Goal: Information Seeking & Learning: Learn about a topic

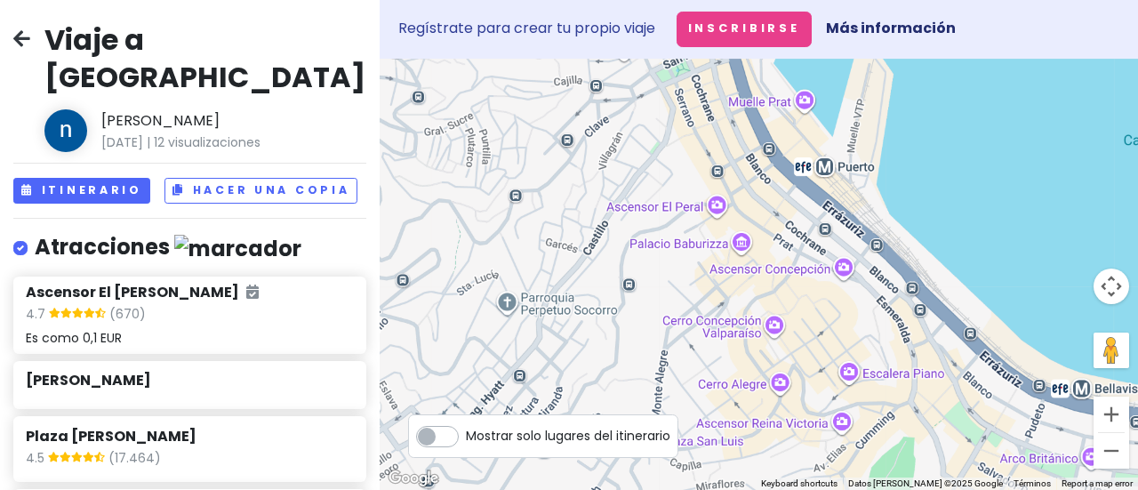
click at [466, 440] on label "Mostrar solo lugares del itinerario" at bounding box center [568, 431] width 204 height 21
click at [466, 433] on input "Mostrar solo lugares del itinerario" at bounding box center [472, 427] width 12 height 12
checkbox input "true"
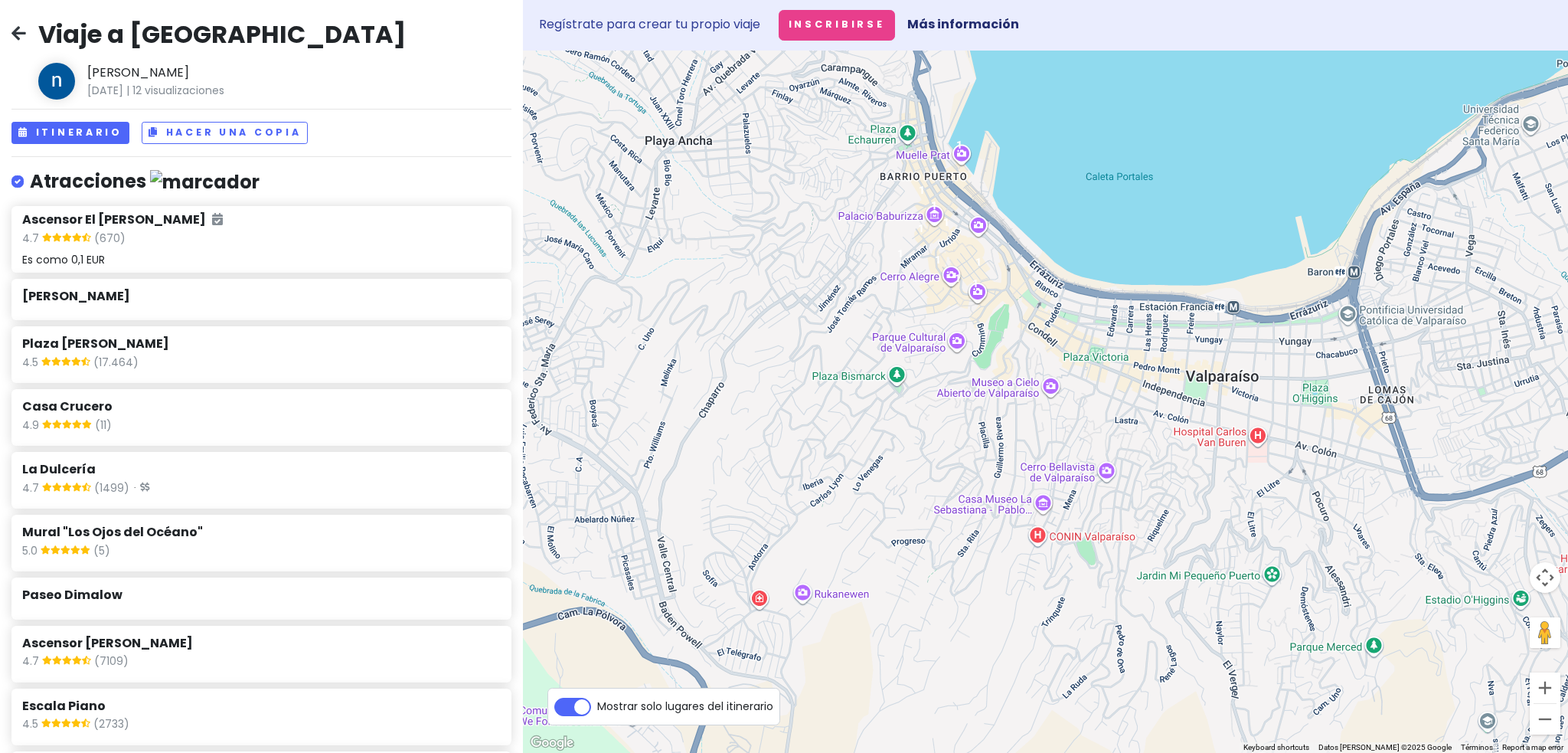
drag, startPoint x: 902, startPoint y: 401, endPoint x: 1091, endPoint y: 210, distance: 268.7
click at [979, 210] on div at bounding box center [1044, 401] width 1044 height 702
click at [80, 129] on font "Itinerario" at bounding box center [79, 132] width 86 height 13
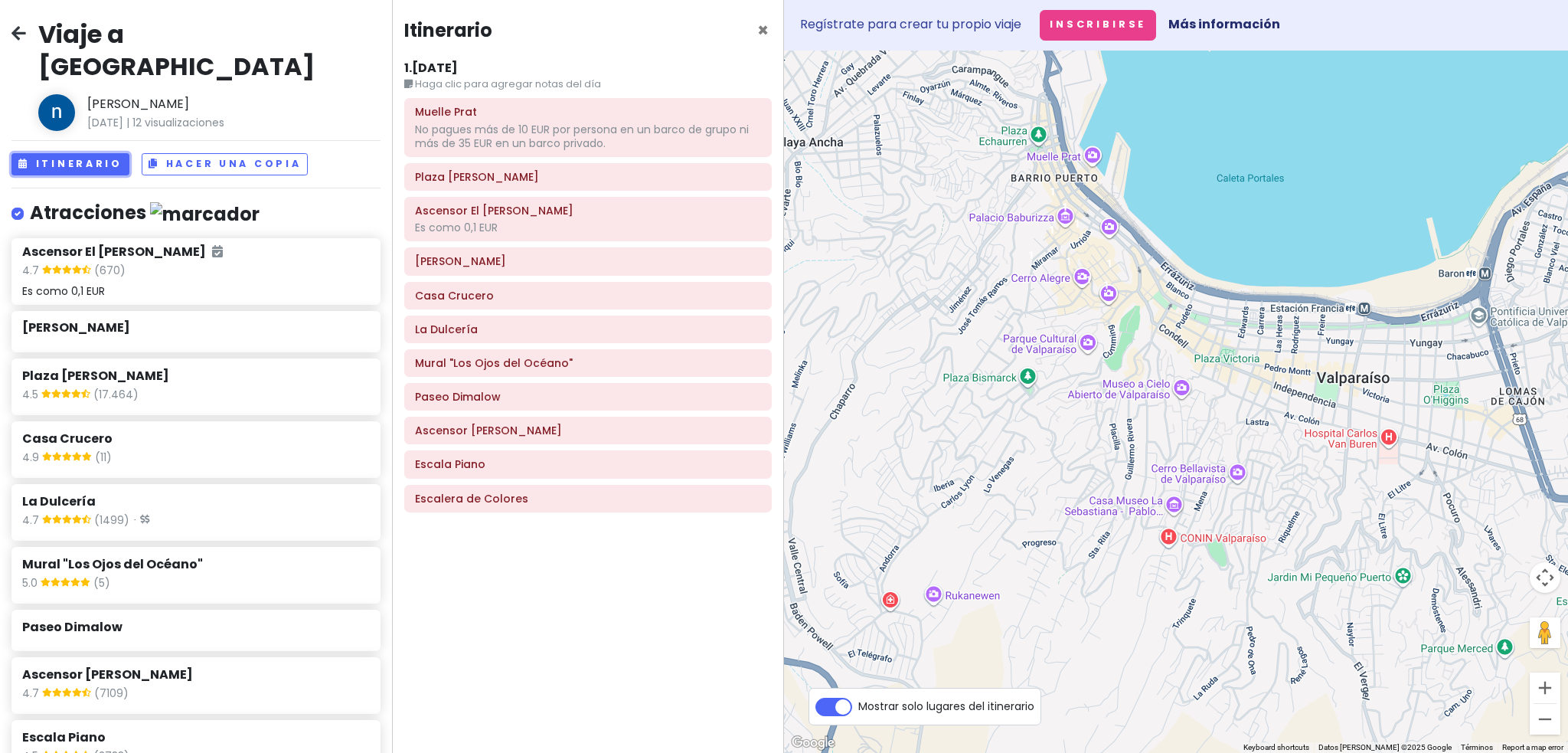
click at [502, 134] on font "No pagues más de 10 EUR por persona en un barco de grupo ni más de 35 EUR en un…" at bounding box center [582, 136] width 334 height 29
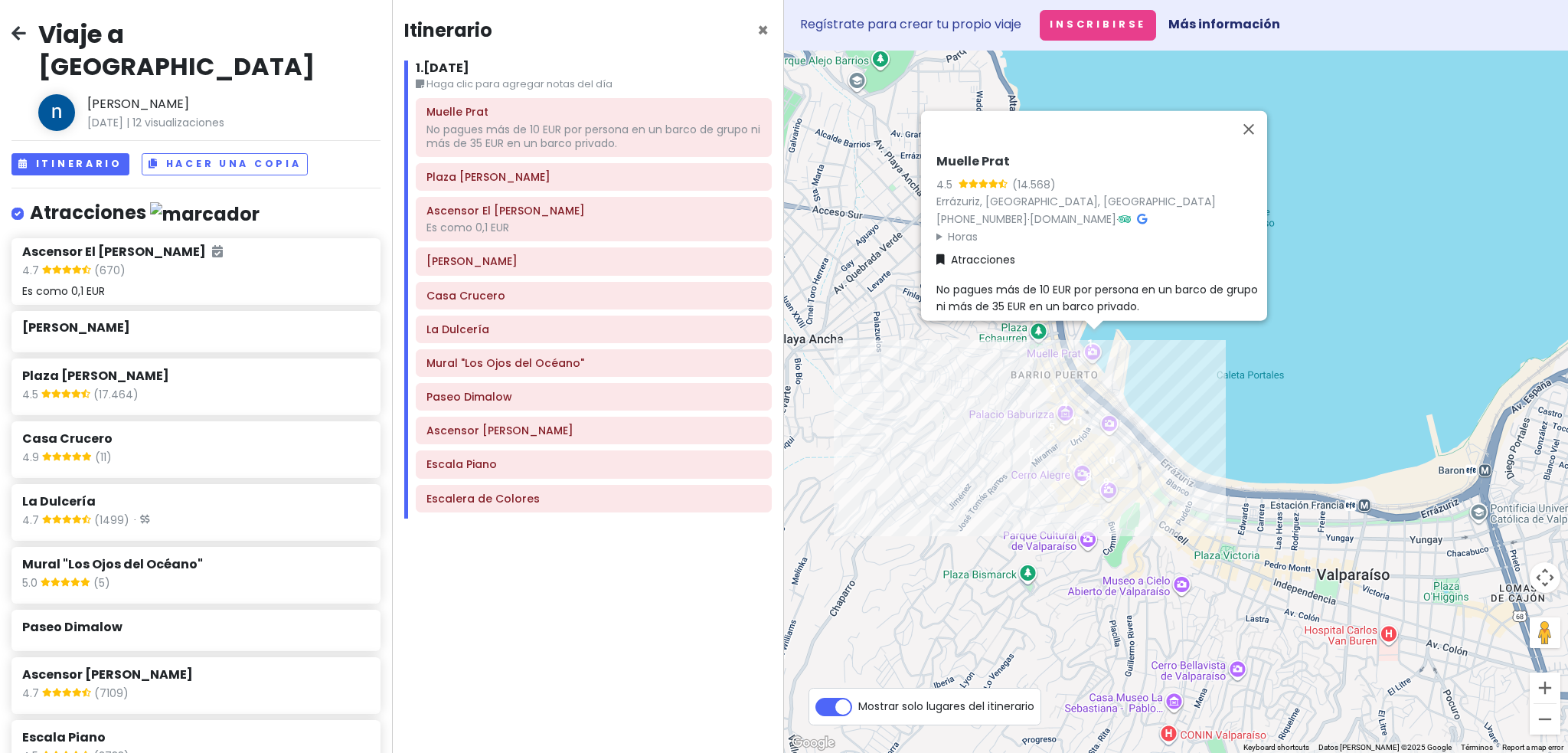
click at [518, 177] on h6 "Plaza [PERSON_NAME]" at bounding box center [593, 177] width 334 height 14
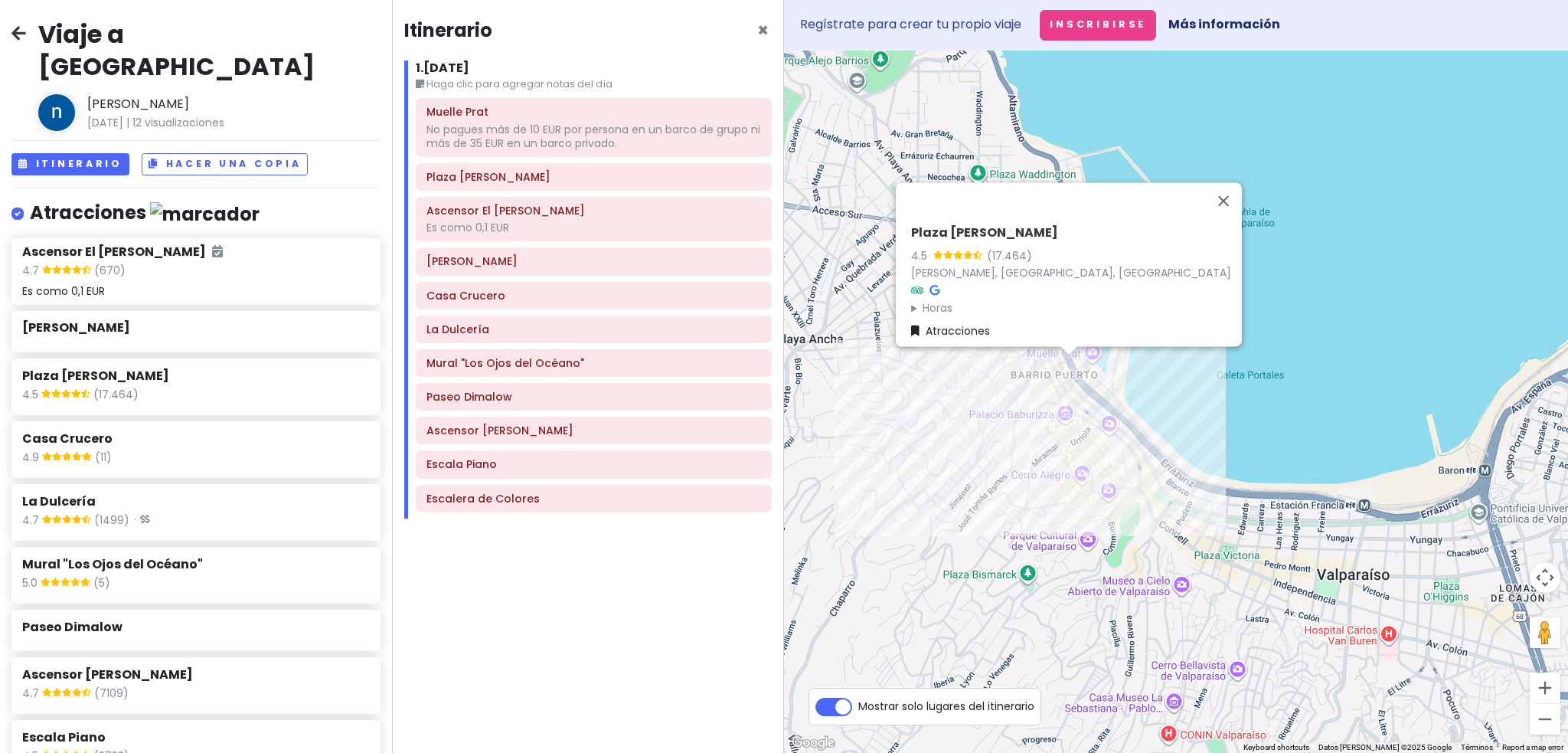
click at [518, 223] on div "Es como 0,1 EUR" at bounding box center [593, 227] width 334 height 14
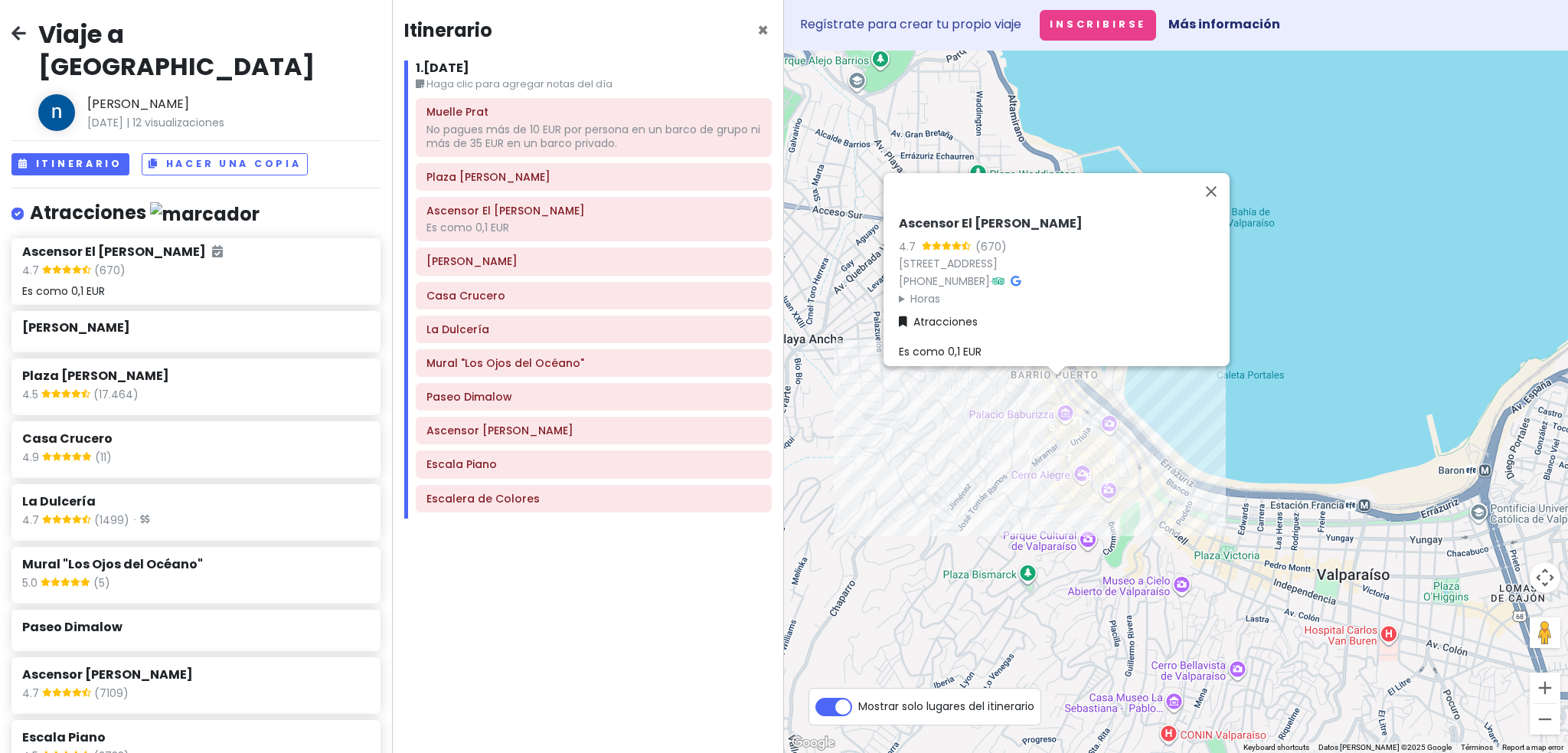
click at [521, 265] on h6 "[PERSON_NAME]" at bounding box center [593, 261] width 334 height 14
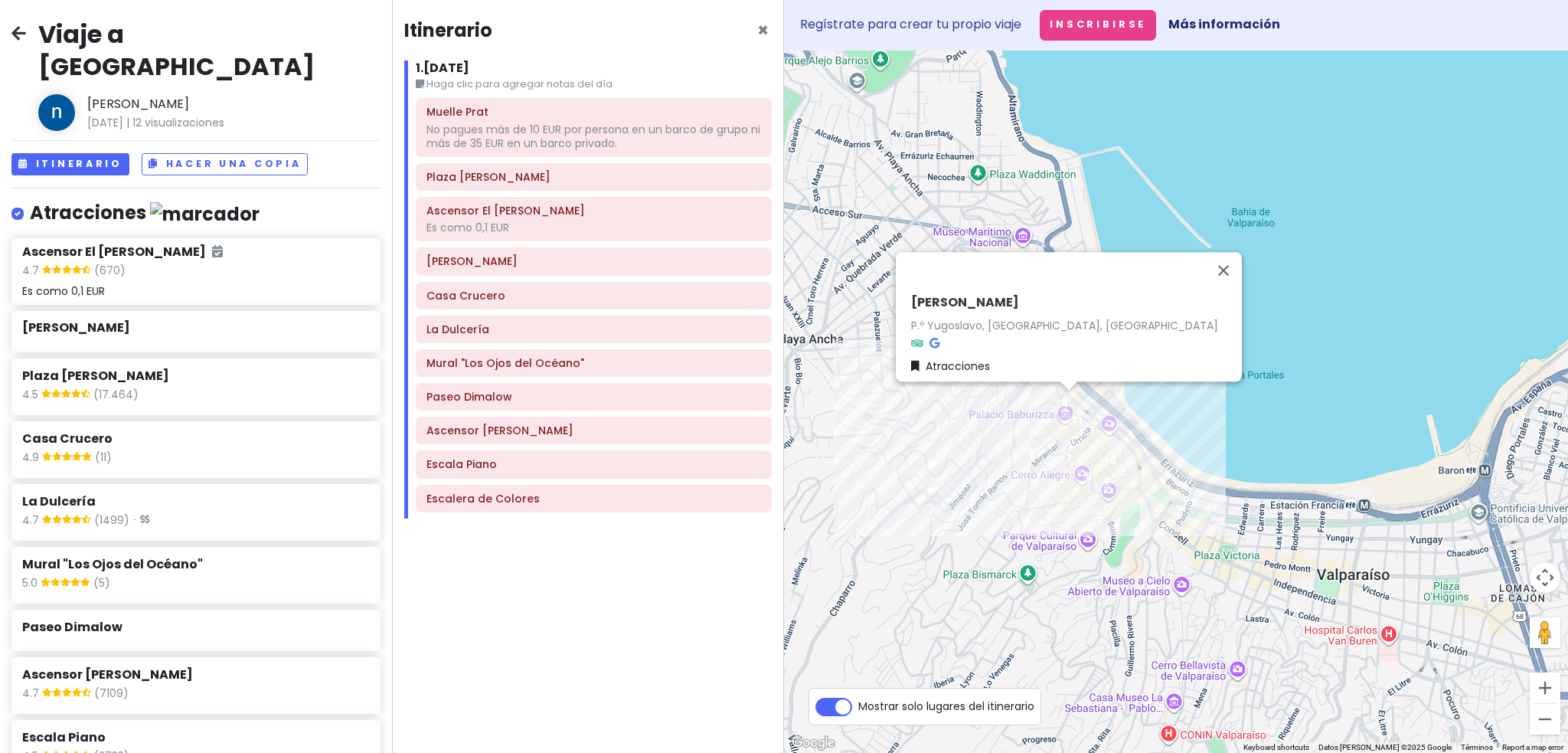
click at [522, 293] on h6 "Casa Crucero" at bounding box center [593, 296] width 334 height 14
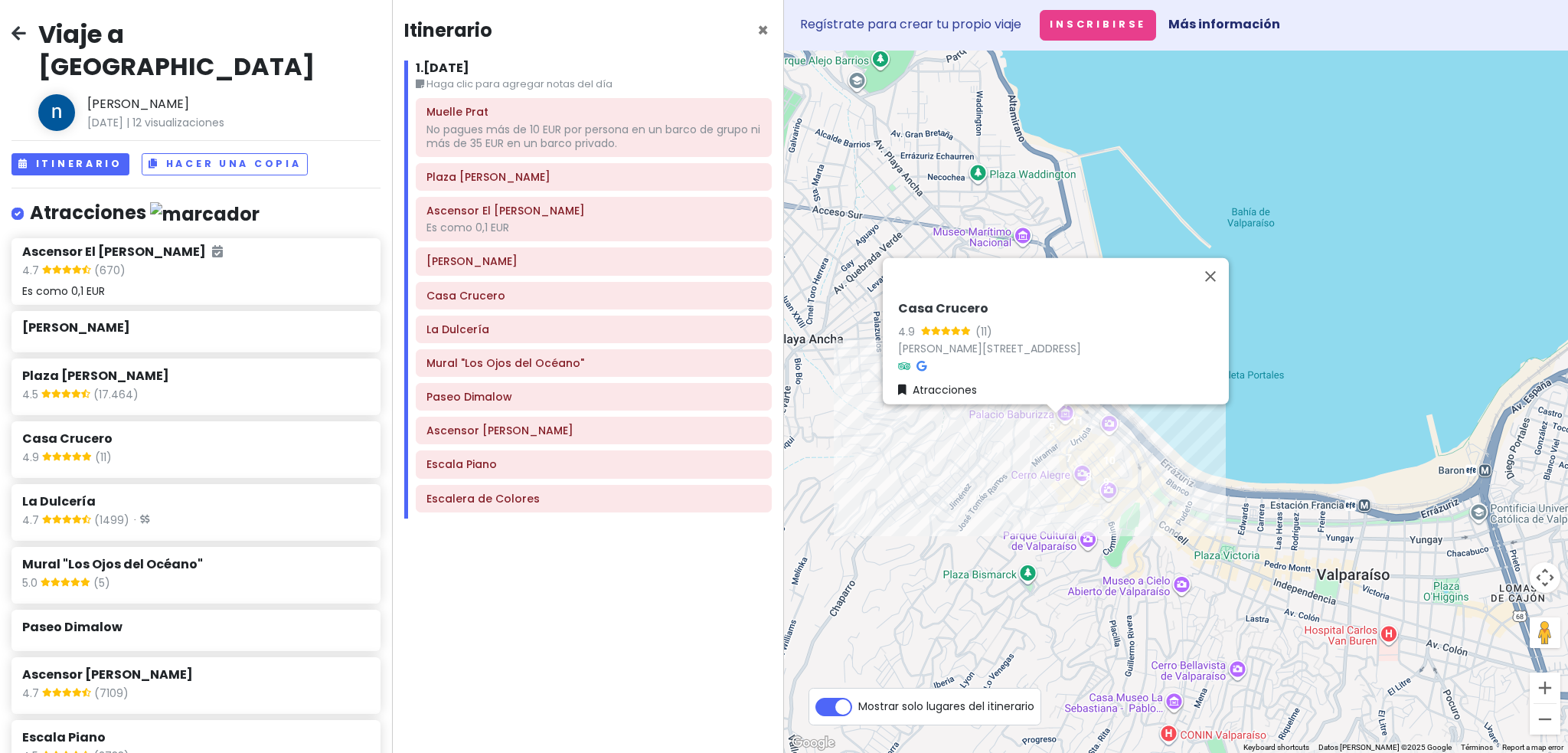
click at [524, 331] on h6 "La Dulcería" at bounding box center [593, 329] width 334 height 14
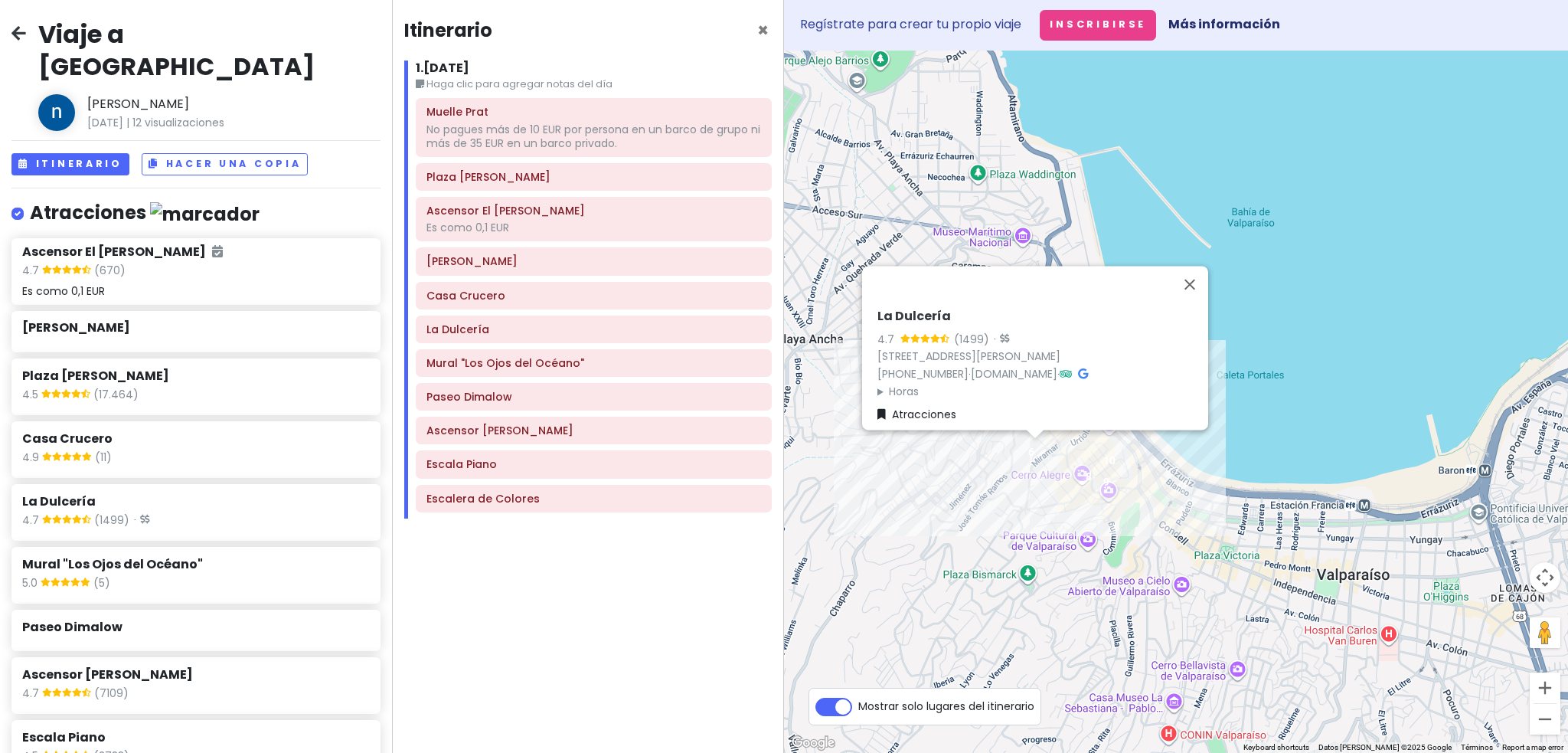
click at [524, 362] on font "Mural "Los Ojos del Océano"" at bounding box center [505, 363] width 158 height 16
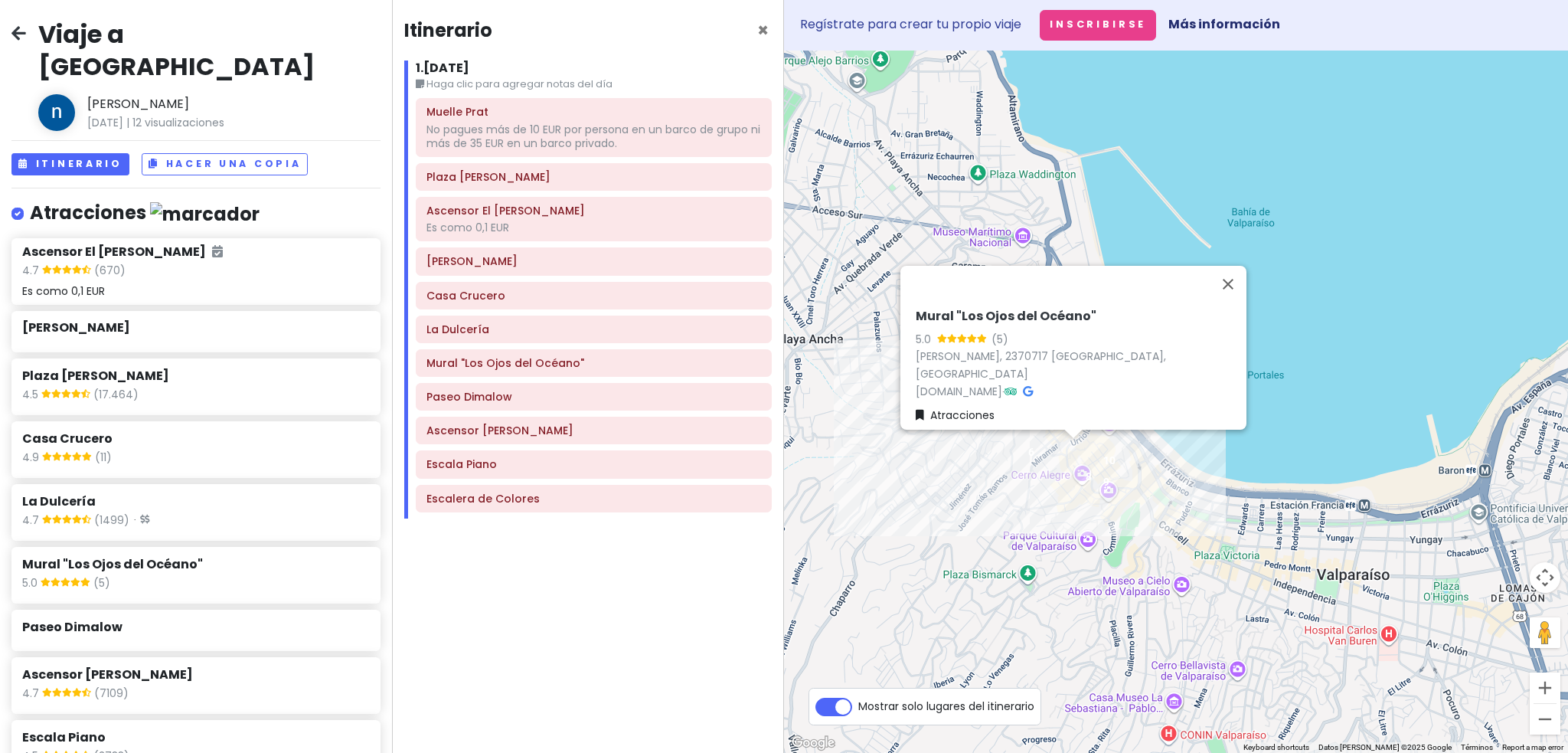
click at [532, 368] on font "Mural "Los Ojos del Océano"" at bounding box center [505, 363] width 158 height 16
click at [530, 403] on div "Paseo Dimalow" at bounding box center [593, 396] width 334 height 22
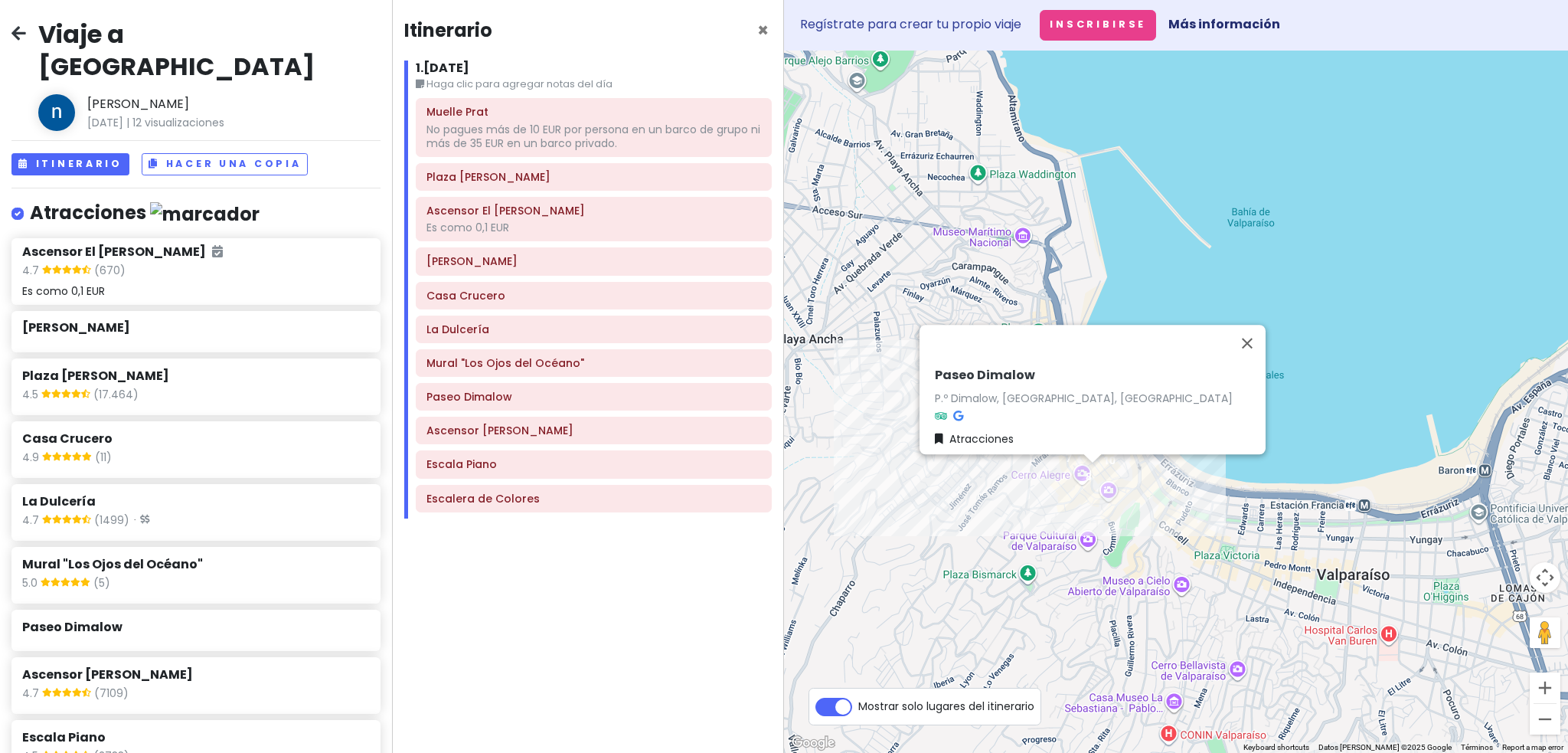
click at [528, 421] on font "Ascensor [PERSON_NAME]" at bounding box center [499, 431] width 147 height 16
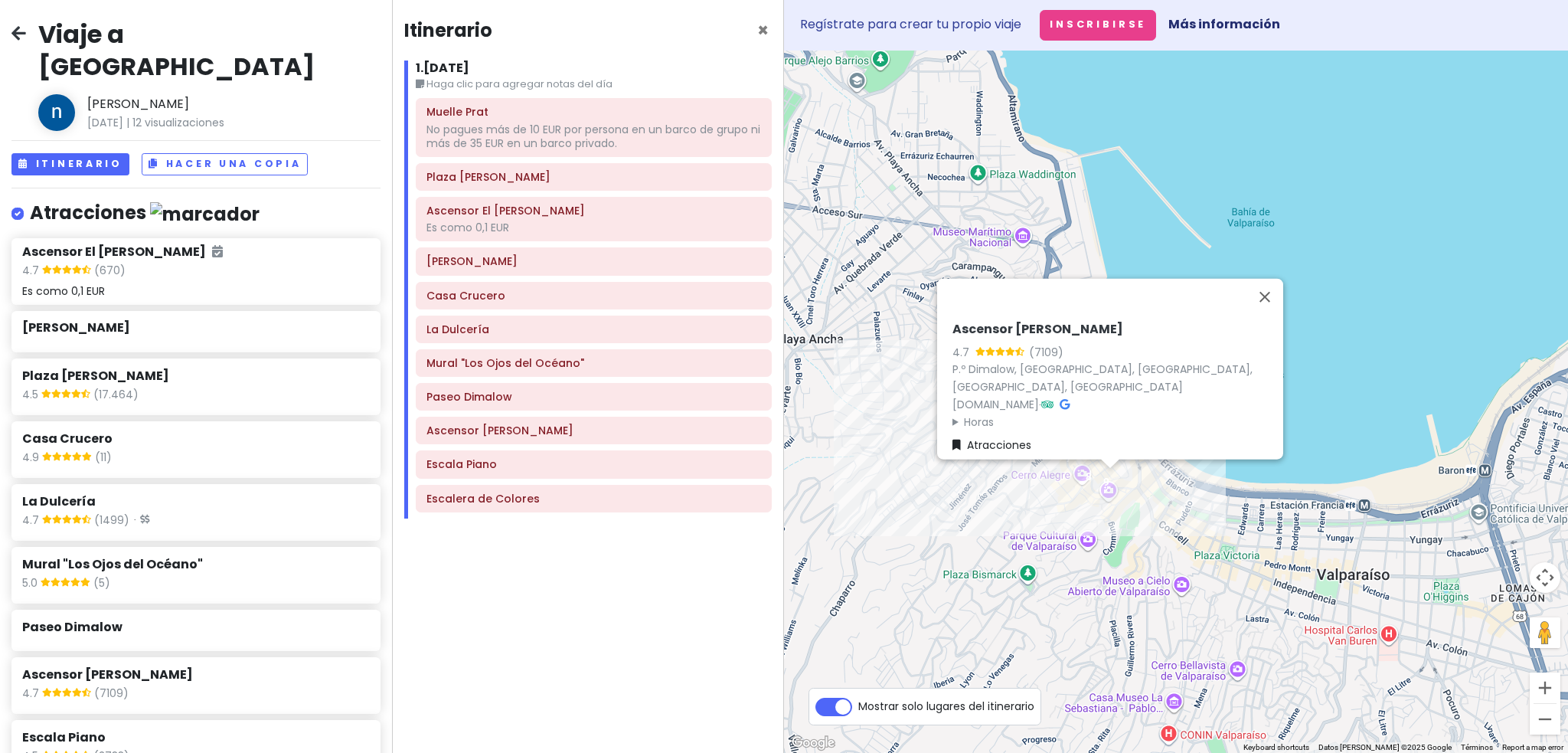
click at [513, 174] on font "Plaza [PERSON_NAME]" at bounding box center [488, 177] width 124 height 16
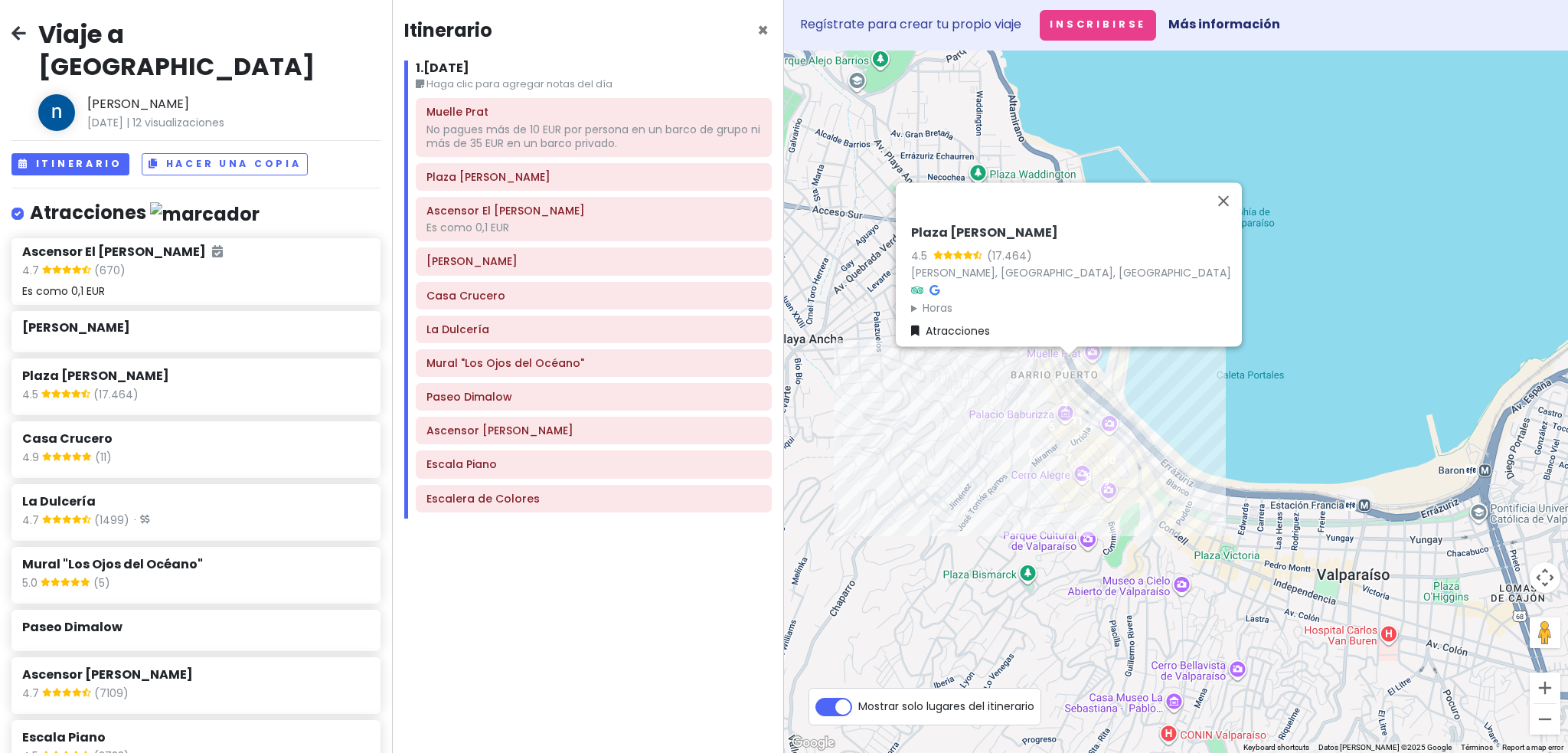
click at [535, 221] on div "Es como 0,1 EUR" at bounding box center [593, 227] width 334 height 14
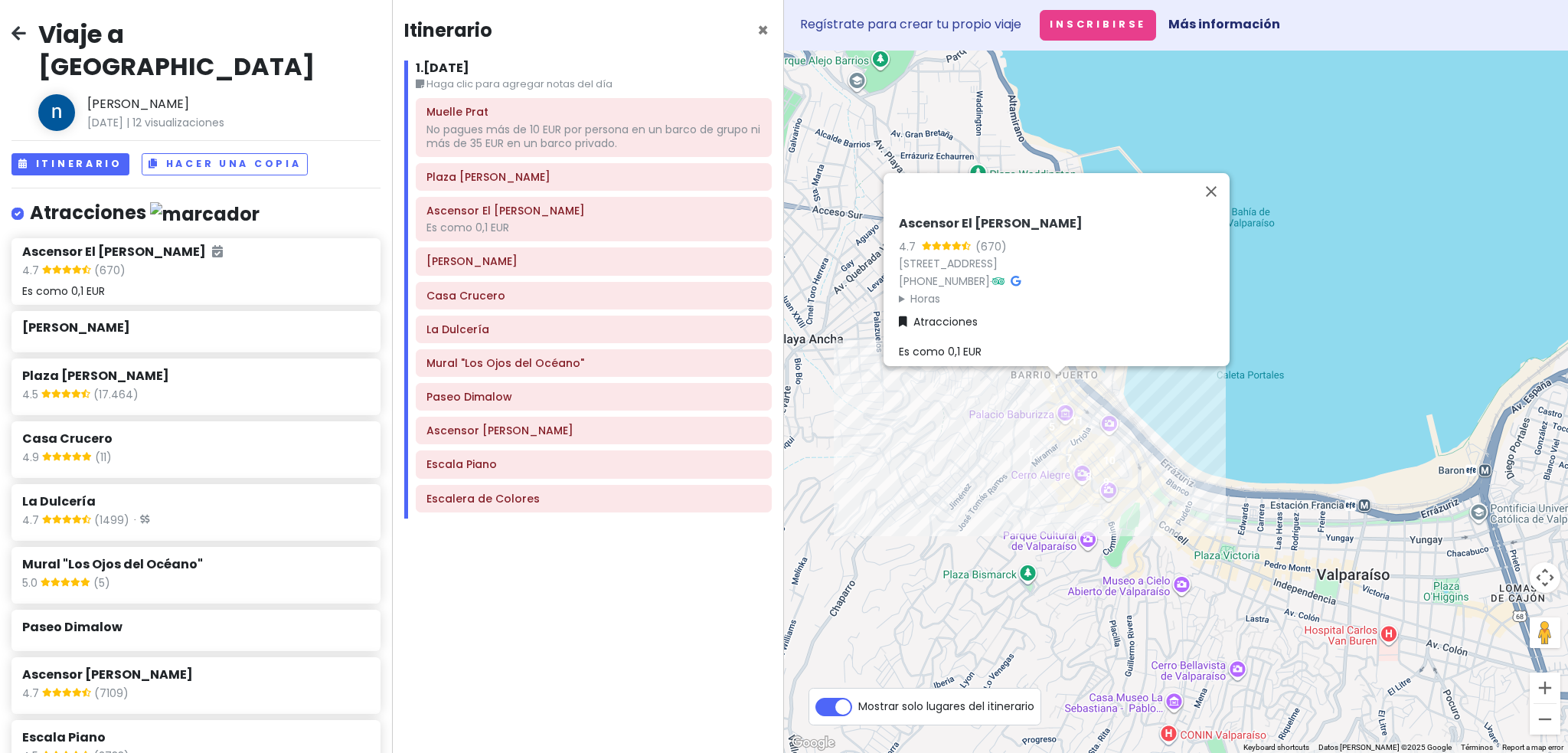
click at [537, 265] on h6 "[PERSON_NAME]" at bounding box center [593, 261] width 334 height 14
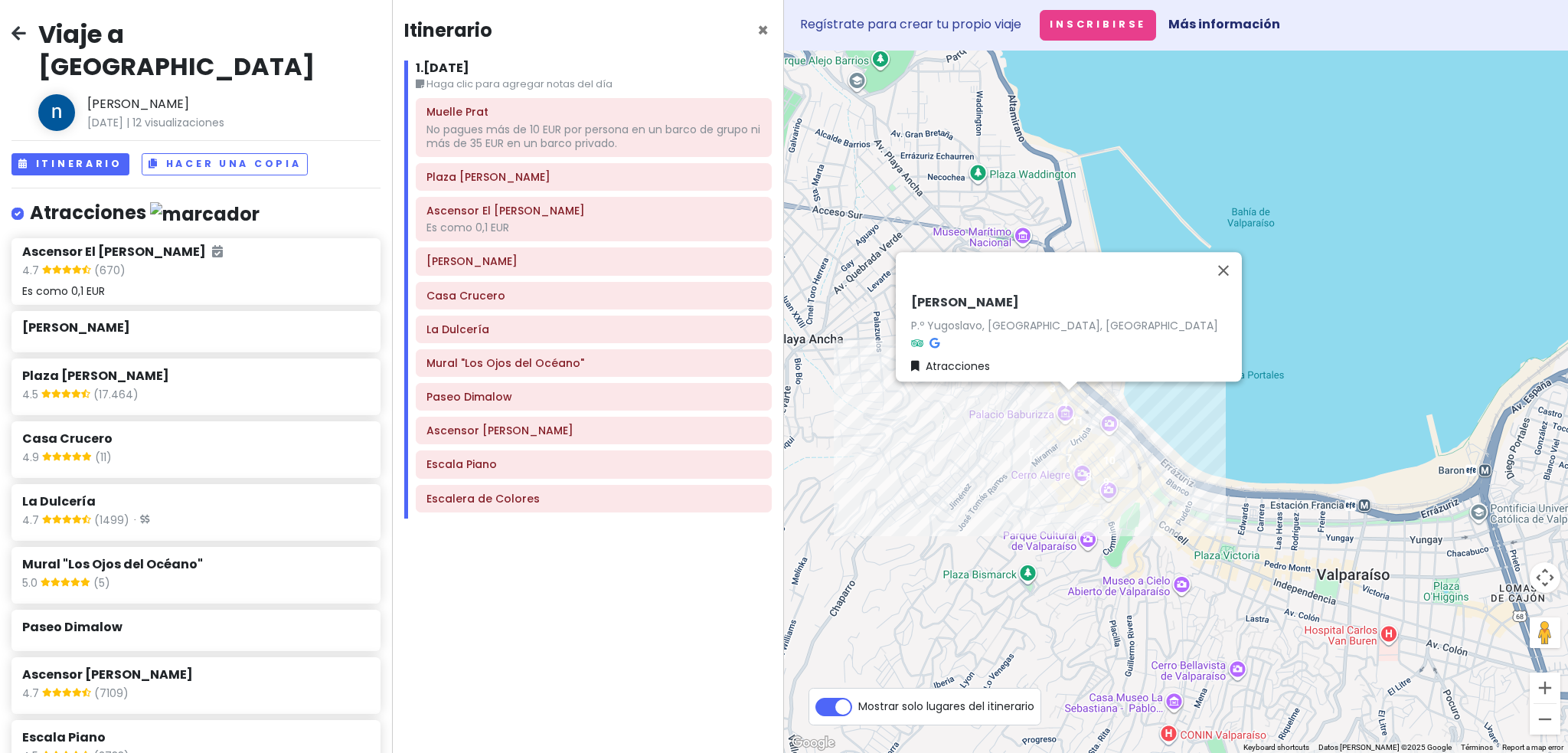
click at [534, 300] on h6 "Casa Crucero" at bounding box center [593, 296] width 334 height 14
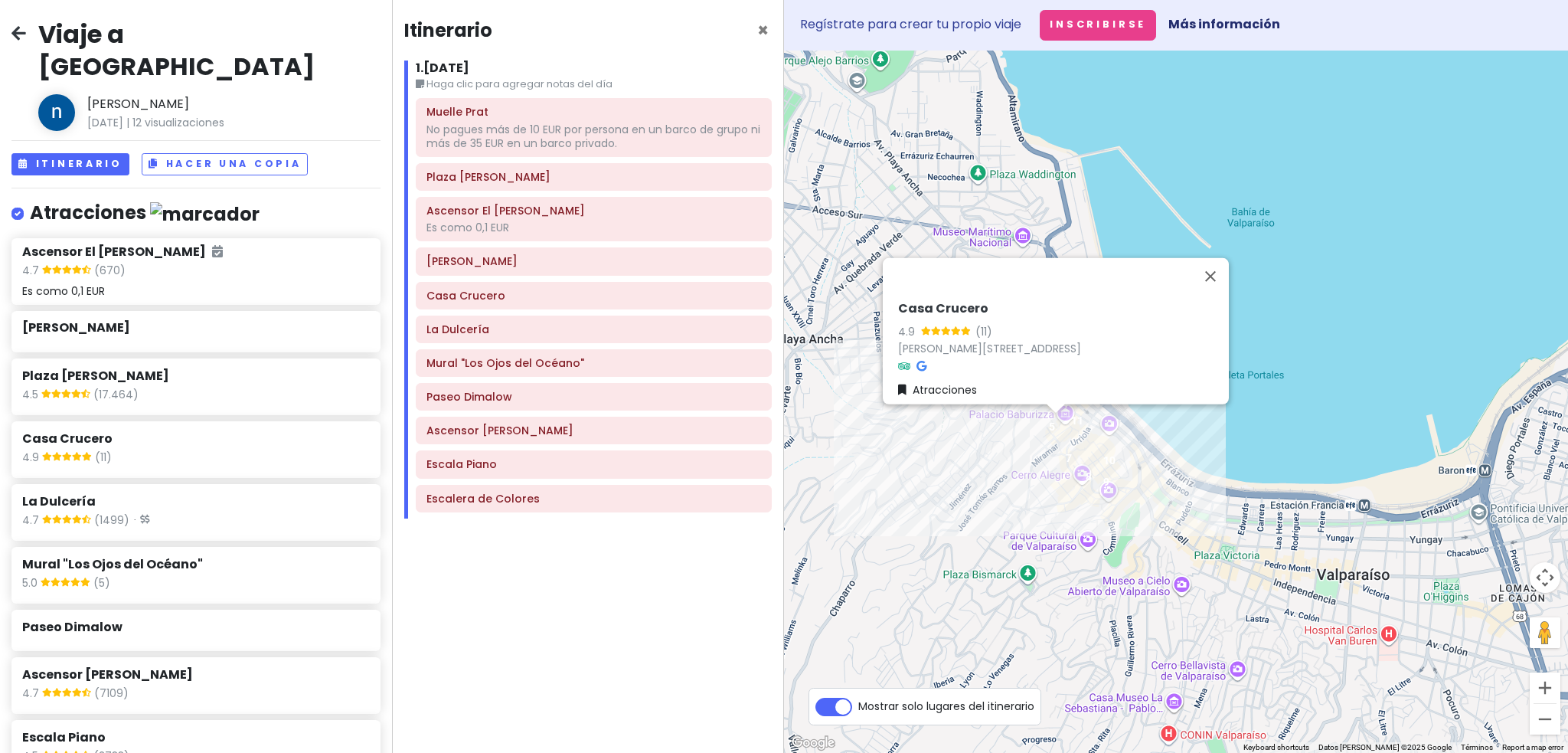
click at [530, 323] on h6 "La Dulcería" at bounding box center [593, 329] width 334 height 14
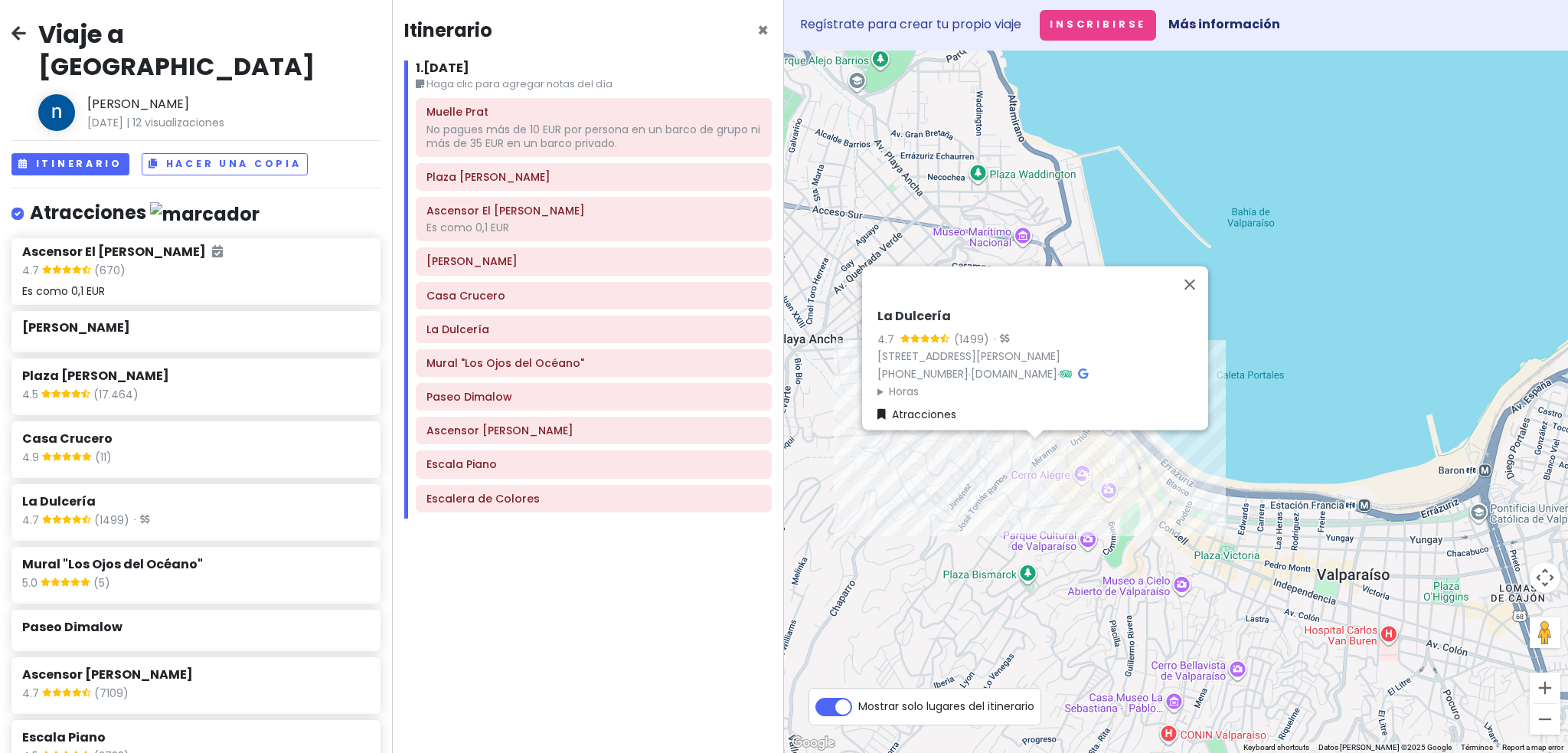
click at [545, 361] on font "Mural "Los Ojos del Océano"" at bounding box center [505, 363] width 158 height 16
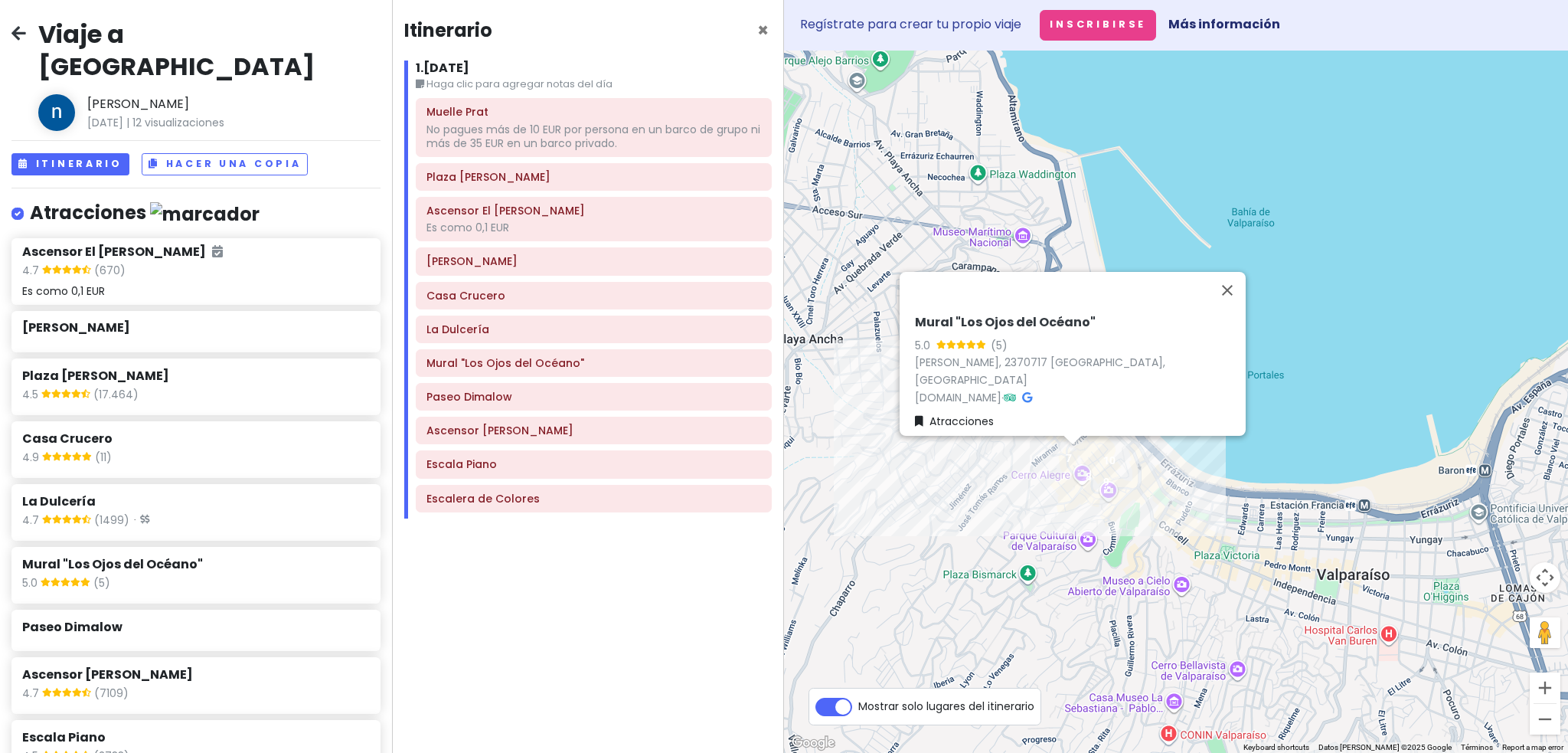
click at [535, 329] on h6 "La Dulcería" at bounding box center [593, 329] width 334 height 14
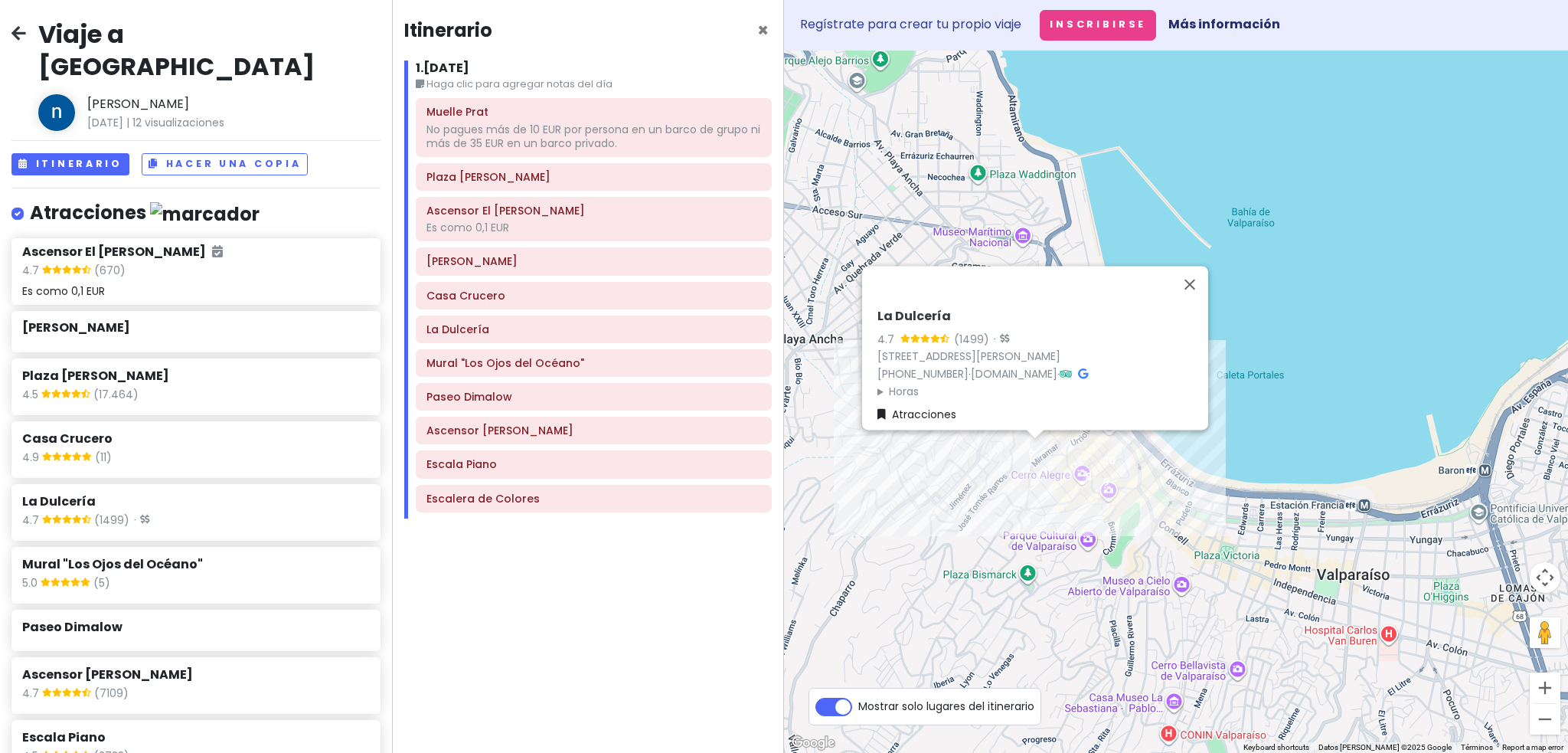
click at [551, 363] on font "Mural "Los Ojos del Océano"" at bounding box center [505, 363] width 158 height 16
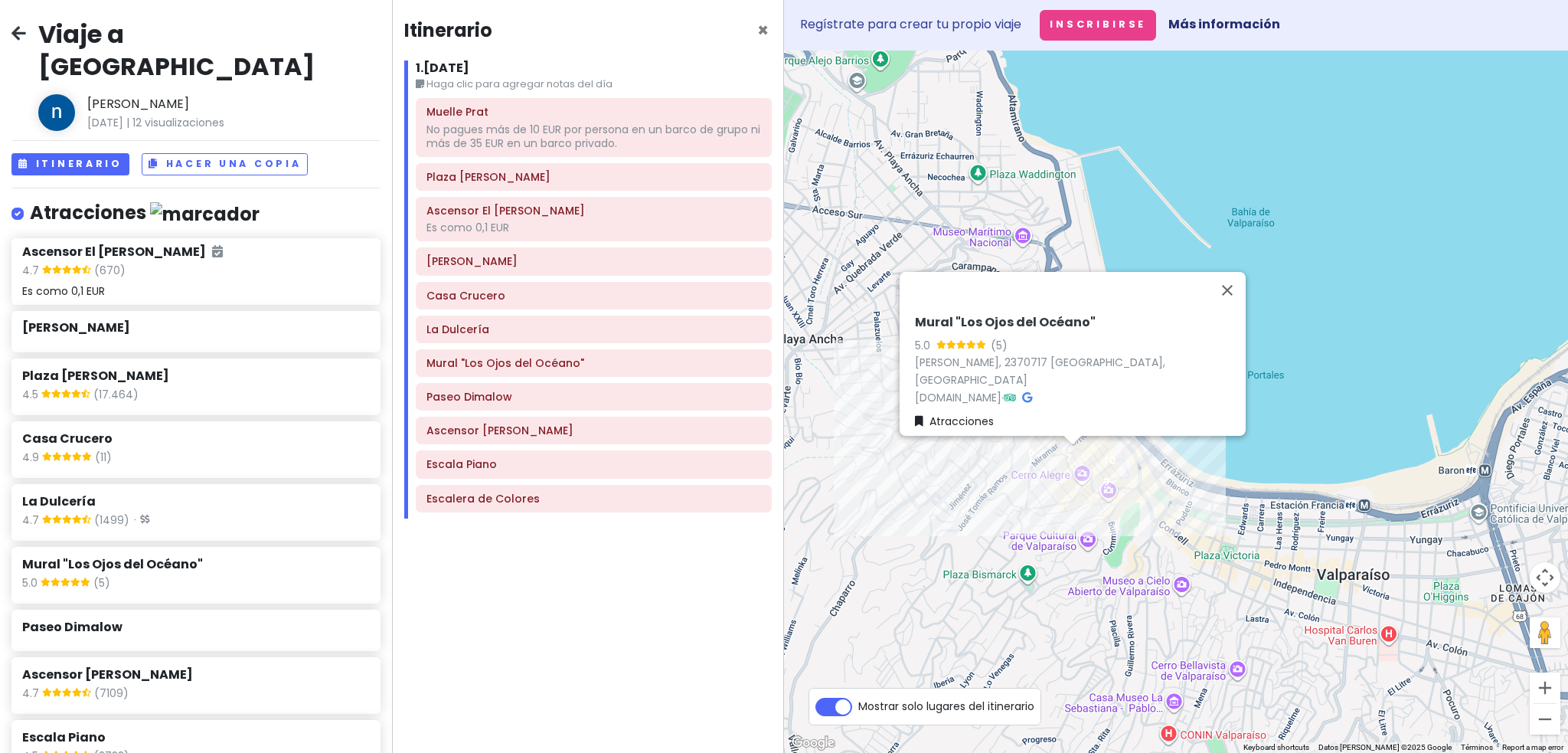
click at [540, 392] on h6 "Paseo Dimalow" at bounding box center [593, 396] width 334 height 14
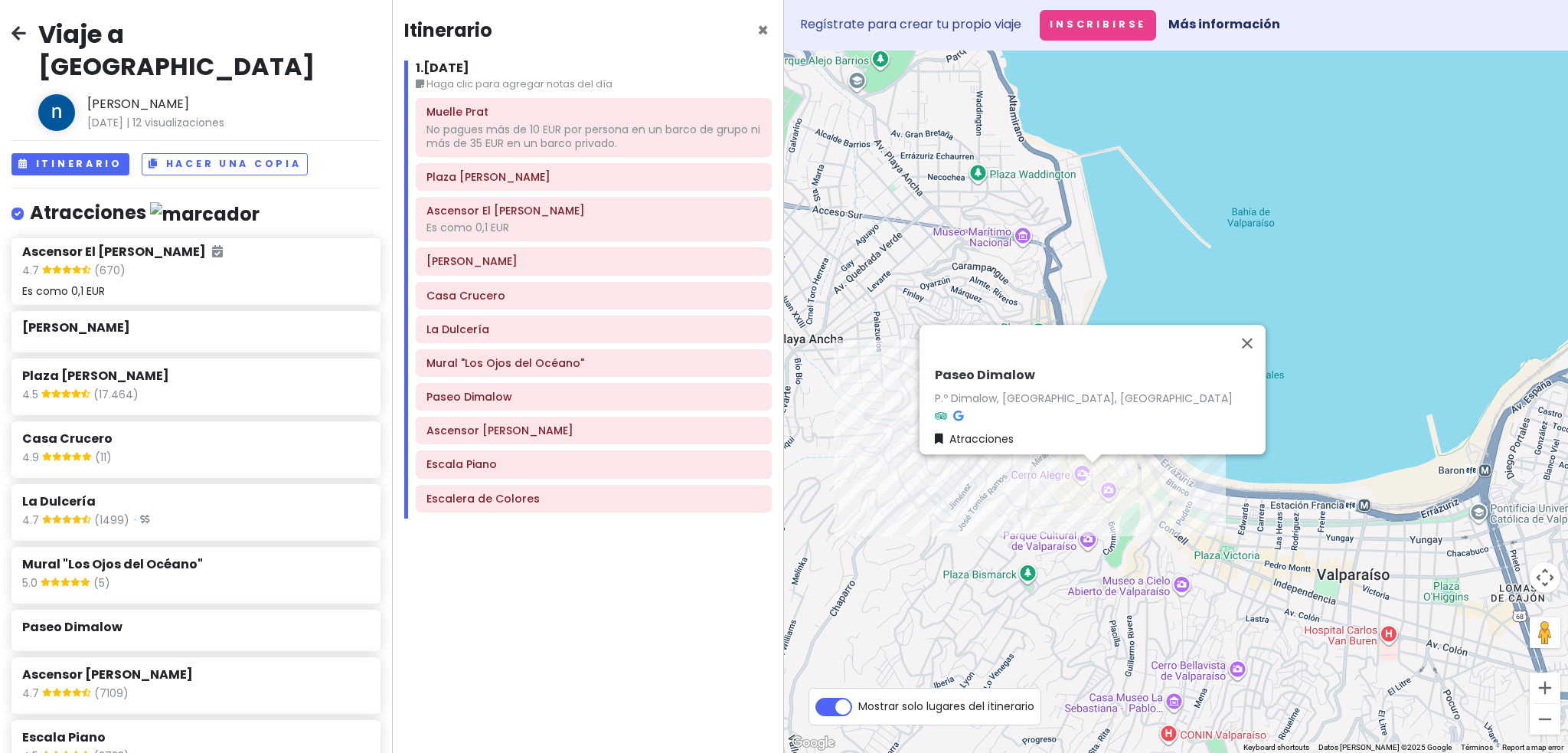
click at [542, 421] on font "Ascensor [PERSON_NAME]" at bounding box center [499, 431] width 147 height 16
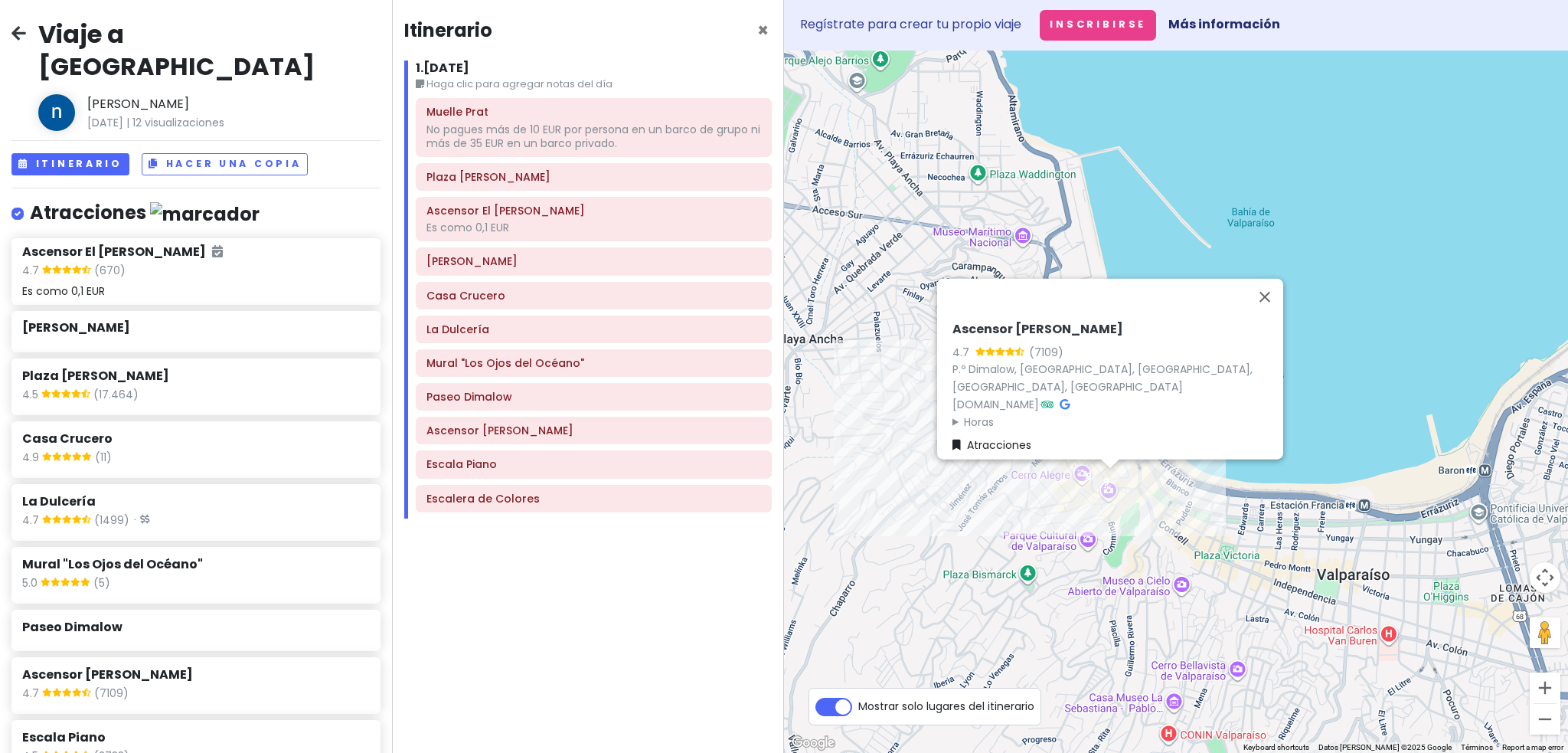
click at [542, 421] on h6 "Escala Piano" at bounding box center [593, 464] width 334 height 14
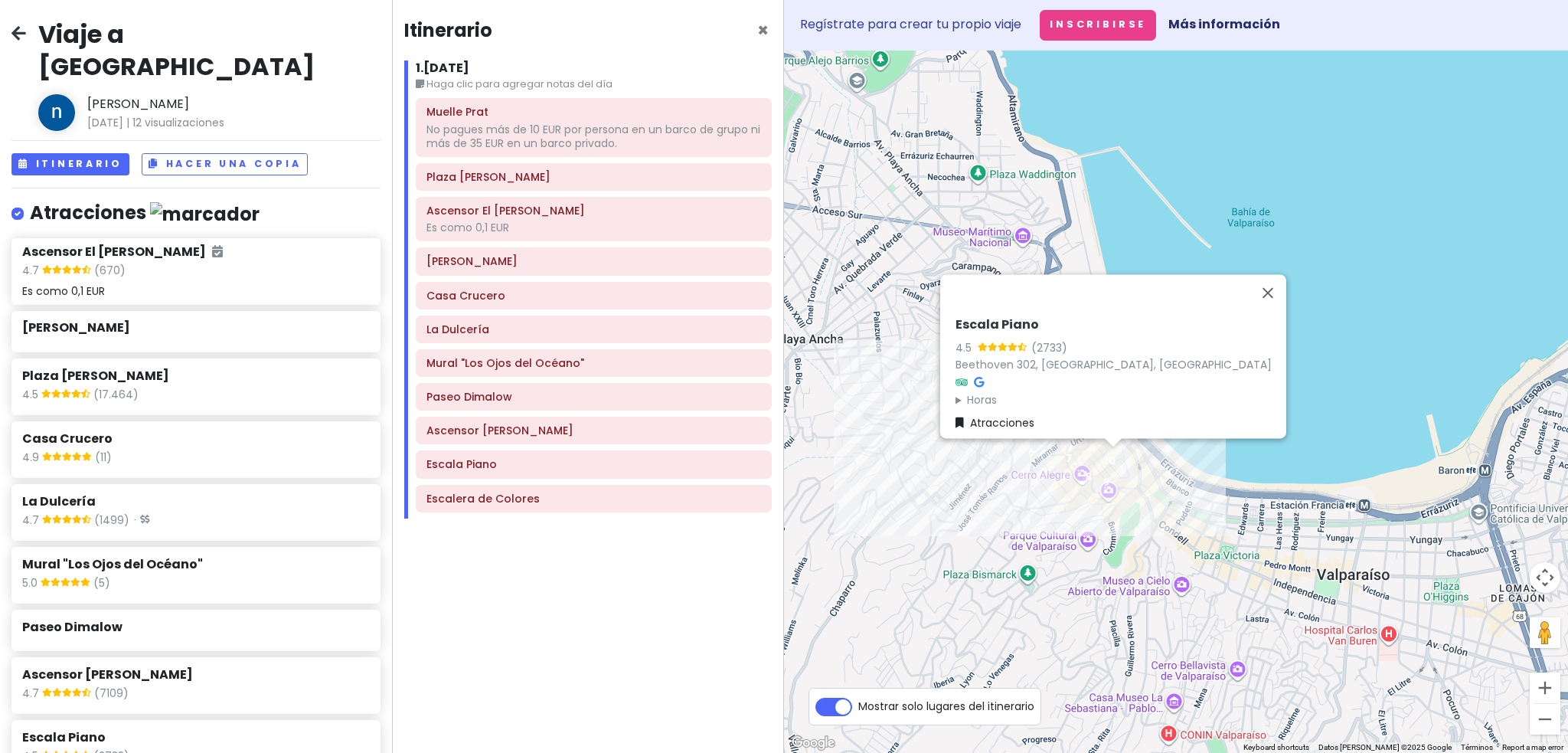
click at [542, 421] on h6 "Escalera de Colores" at bounding box center [593, 499] width 334 height 14
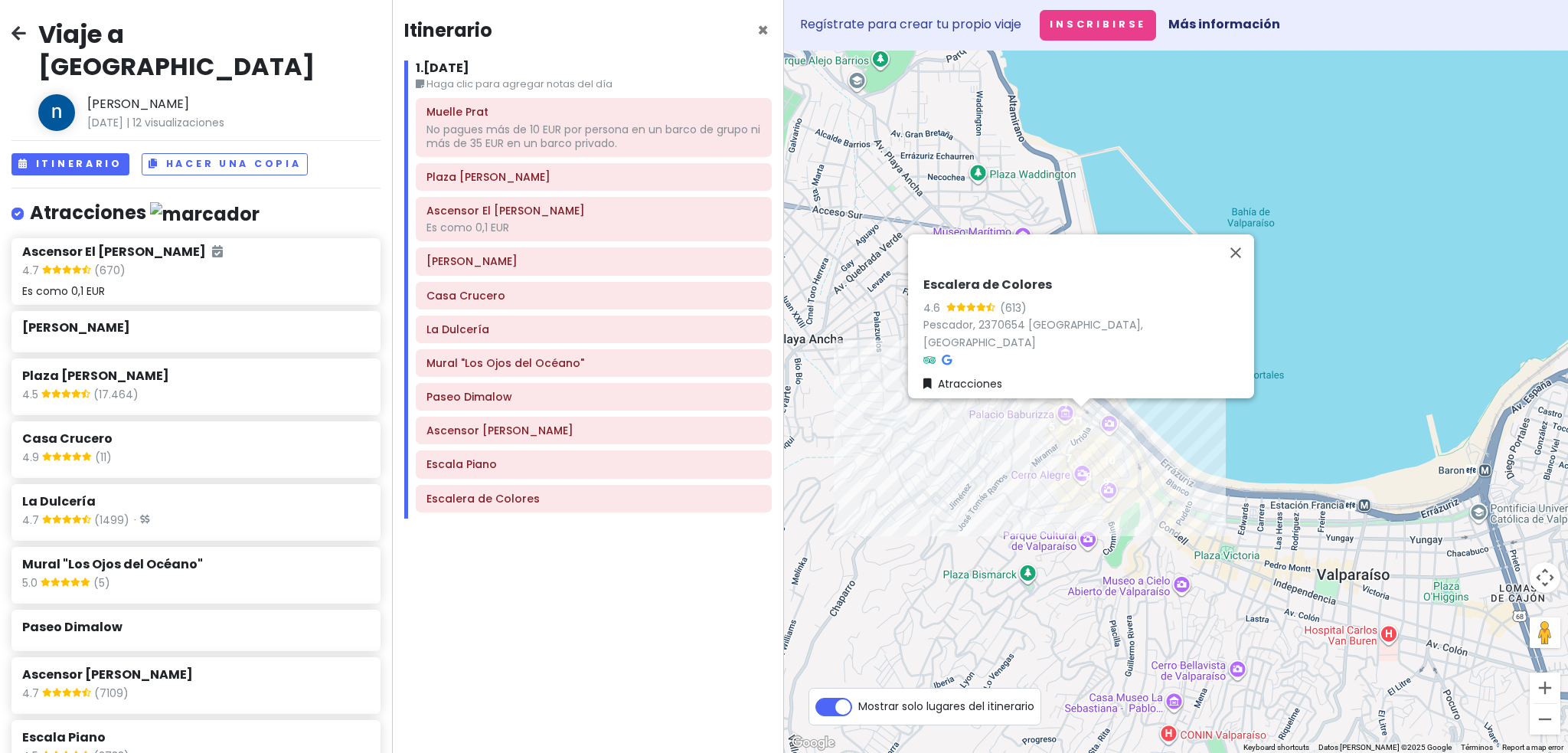
click at [500, 319] on div "La Dulcería" at bounding box center [593, 329] width 334 height 22
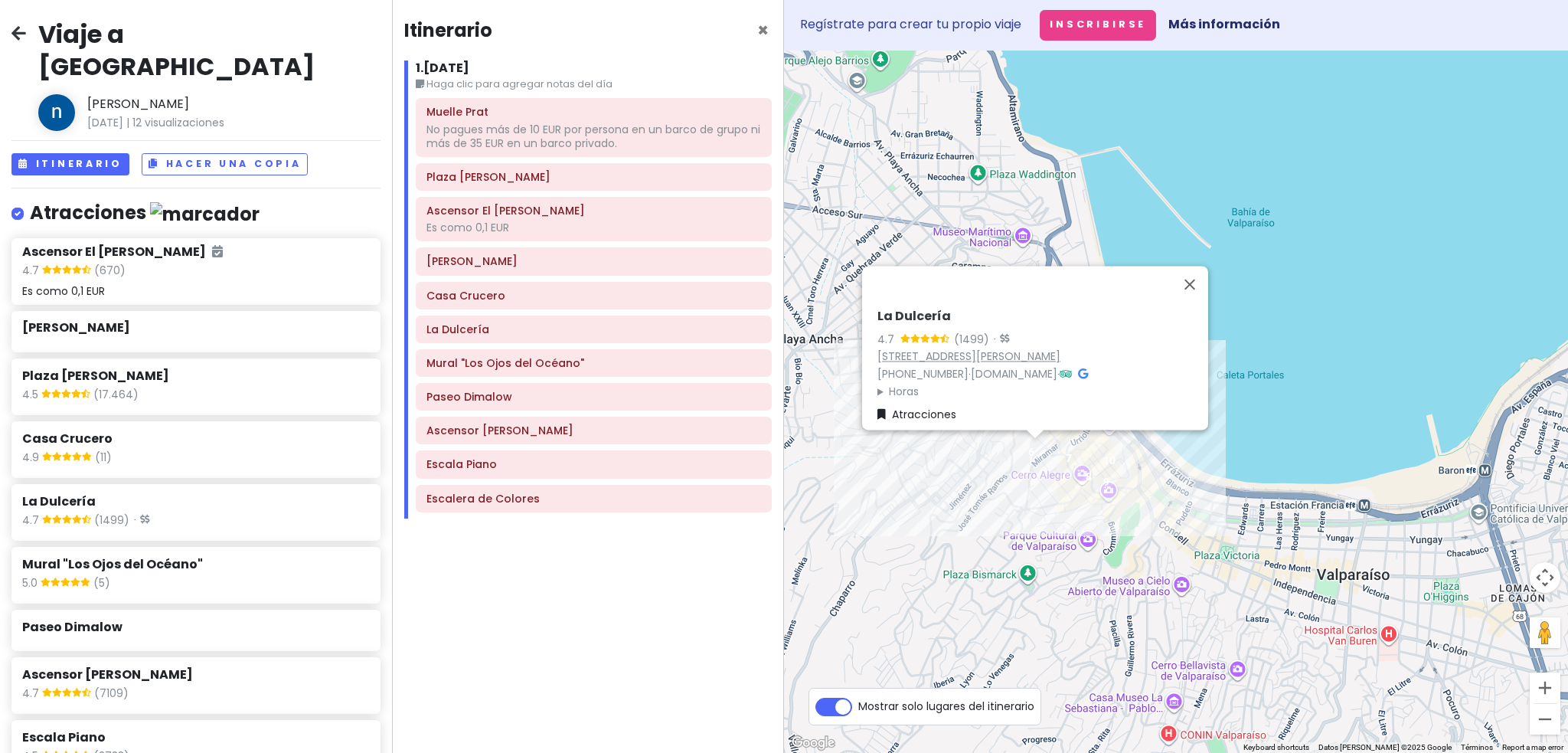
click at [979, 349] on font "San Enrique 314, 2370783 Valparaíso, Chile" at bounding box center [969, 357] width 183 height 16
